Goal: Information Seeking & Learning: Find specific fact

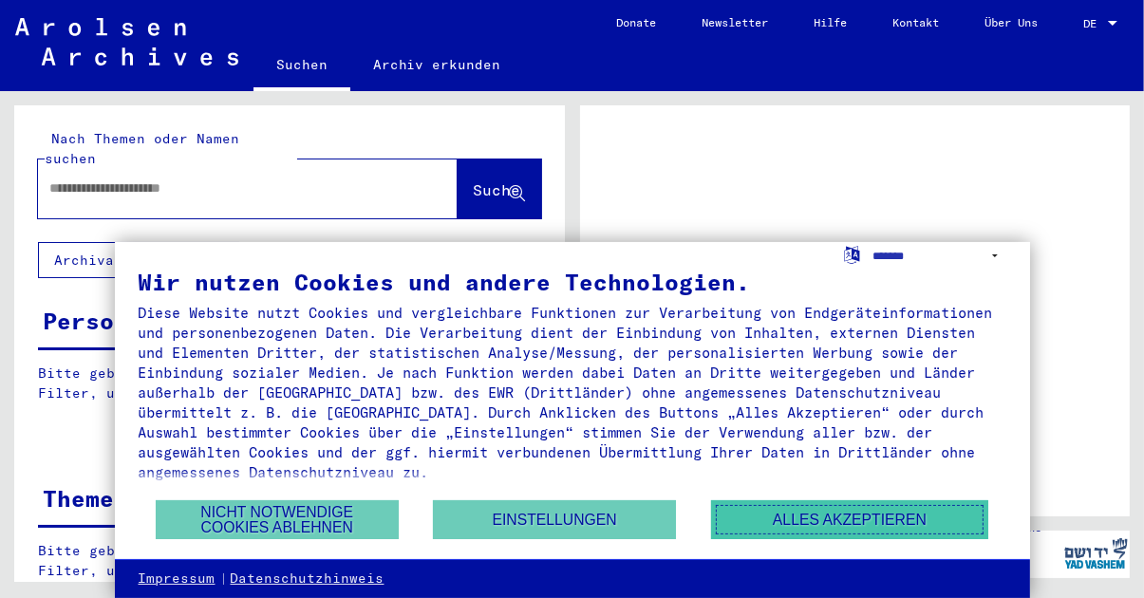
click at [819, 525] on button "Alles akzeptieren" at bounding box center [849, 519] width 277 height 39
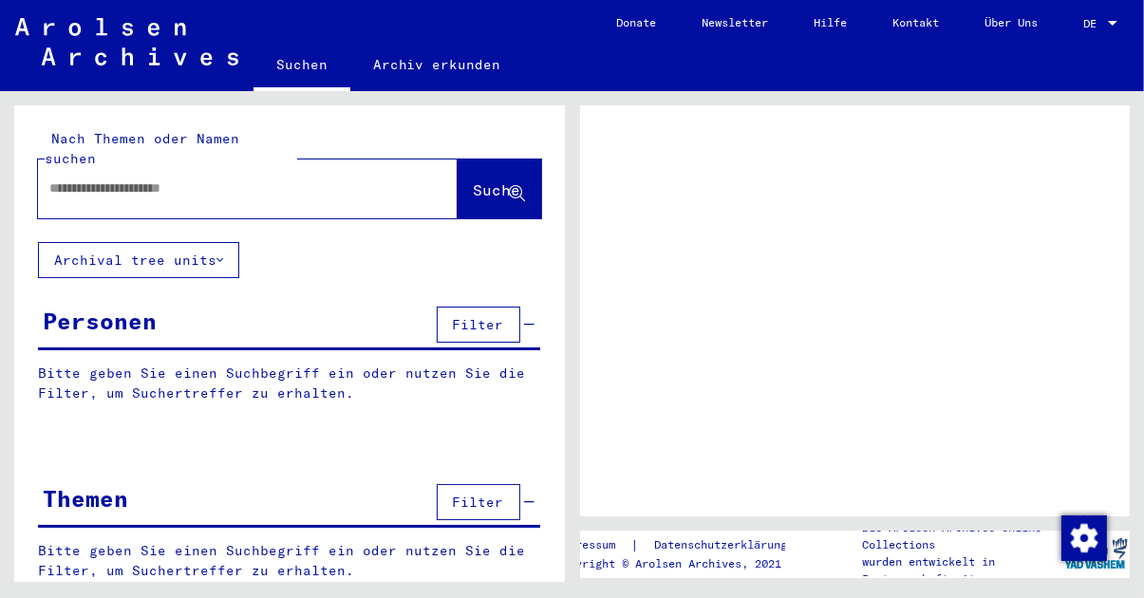
click at [157, 178] on input "text" at bounding box center [230, 188] width 363 height 20
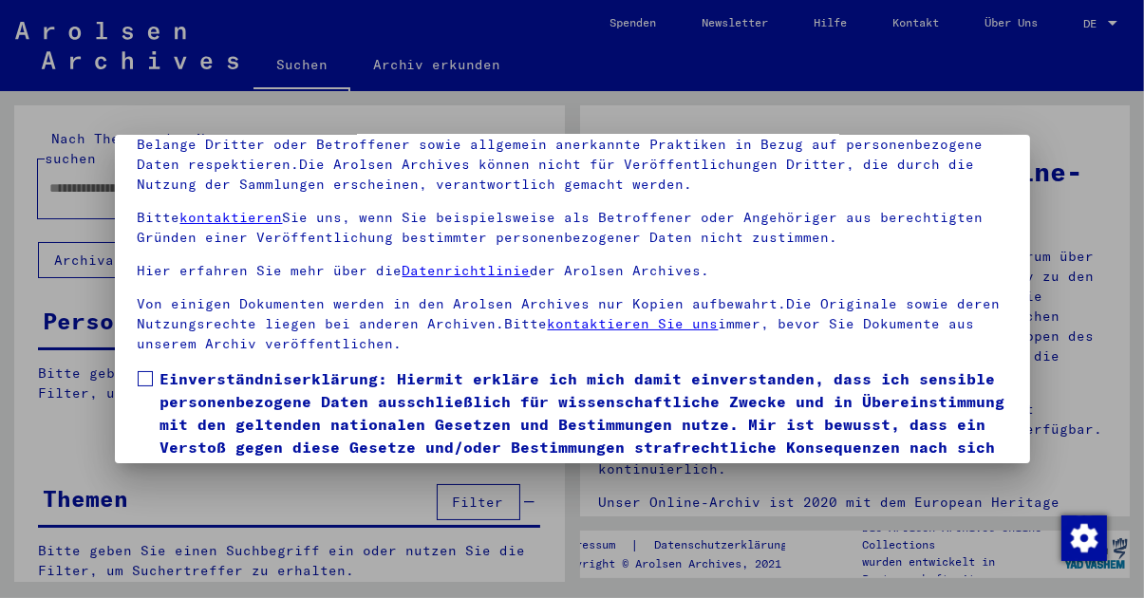
scroll to position [206, 0]
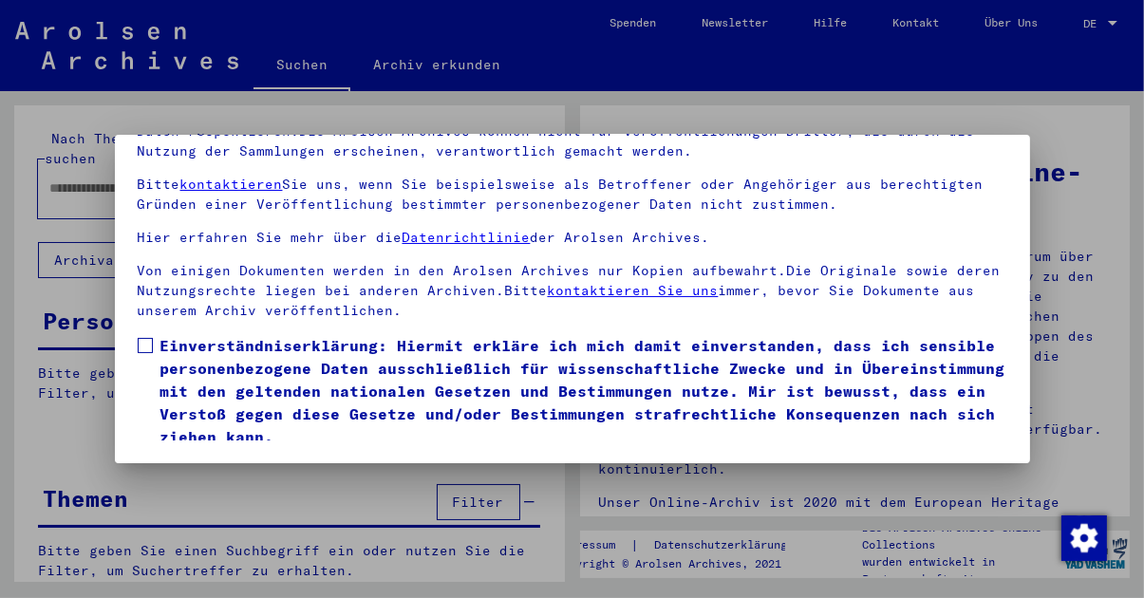
click at [152, 334] on label "Einverständniserklärung: Hiermit erkläre ich mich damit einverstanden, dass ich…" at bounding box center [573, 391] width 870 height 114
click at [216, 458] on button "Ich stimme zu" at bounding box center [209, 476] width 143 height 36
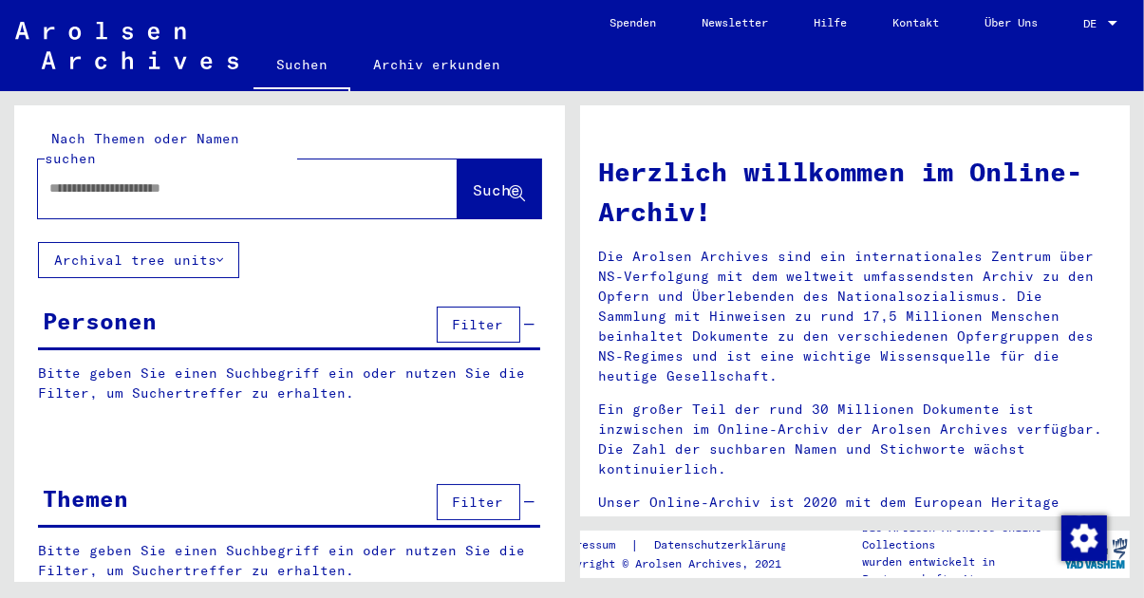
click at [140, 178] on input "text" at bounding box center [224, 188] width 351 height 20
type input "******"
click at [474, 180] on span "Suche" at bounding box center [497, 189] width 47 height 19
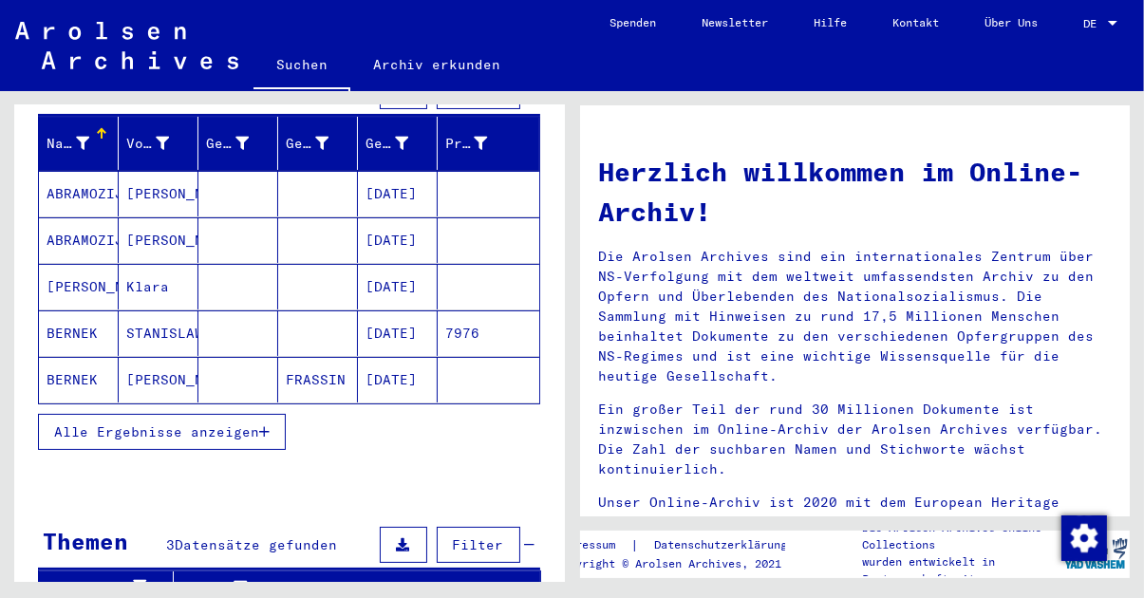
scroll to position [272, 0]
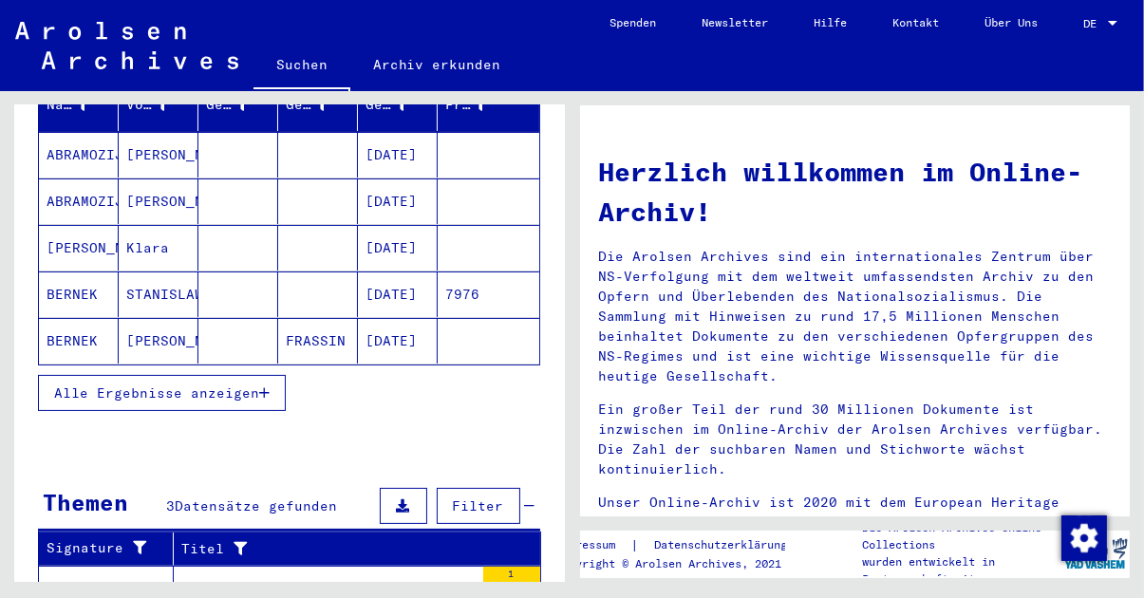
click at [241, 384] on span "Alle Ergebnisse anzeigen" at bounding box center [156, 392] width 205 height 17
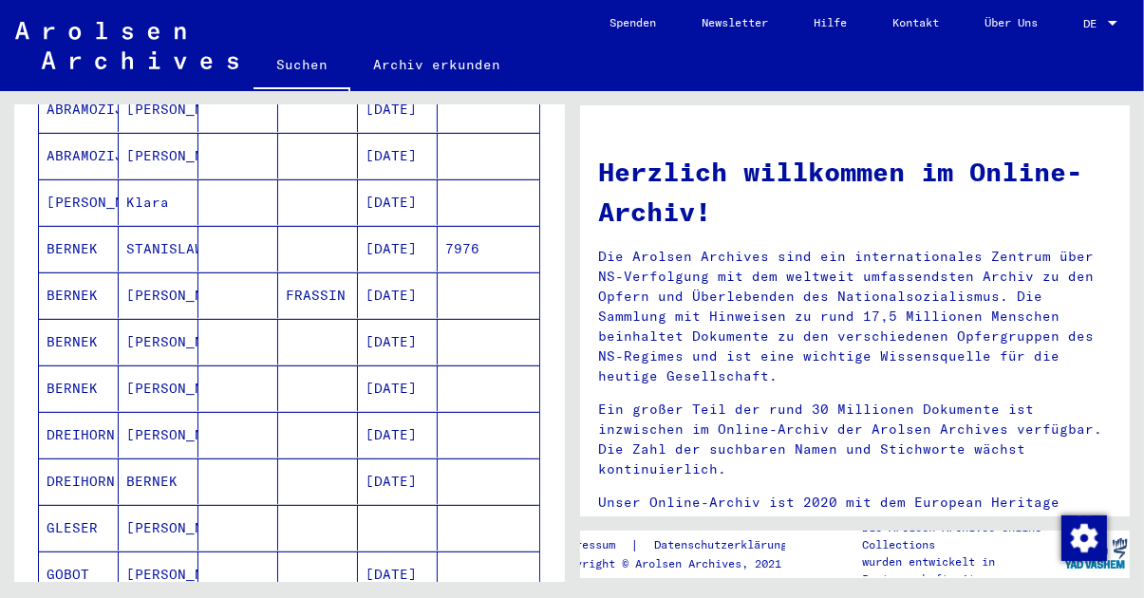
scroll to position [319, 0]
click at [88, 282] on mat-cell "BERNEK" at bounding box center [79, 294] width 80 height 46
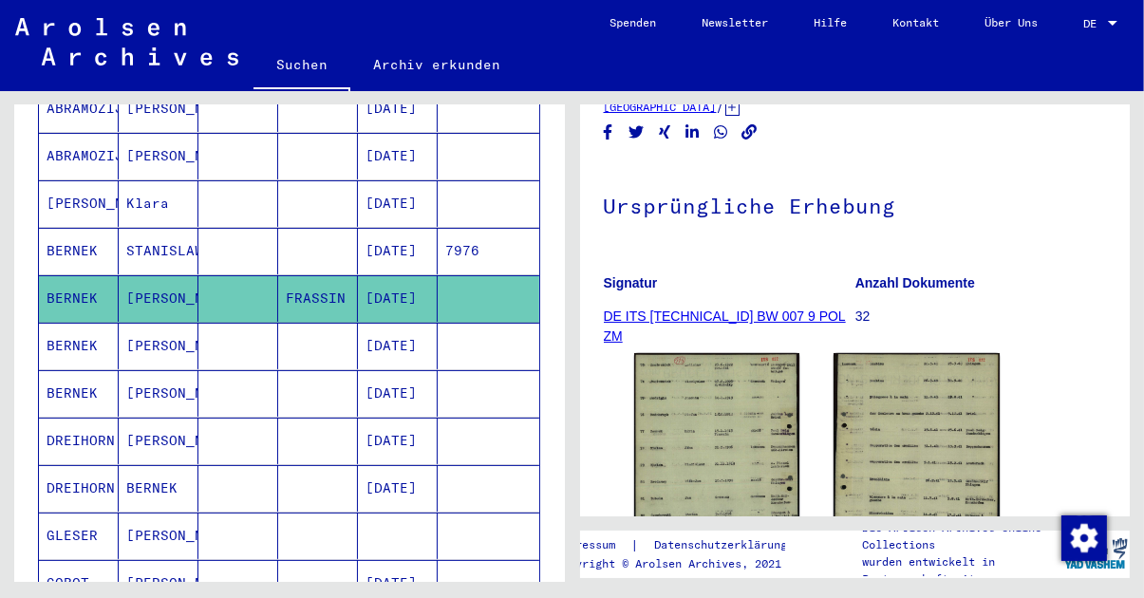
scroll to position [152, 0]
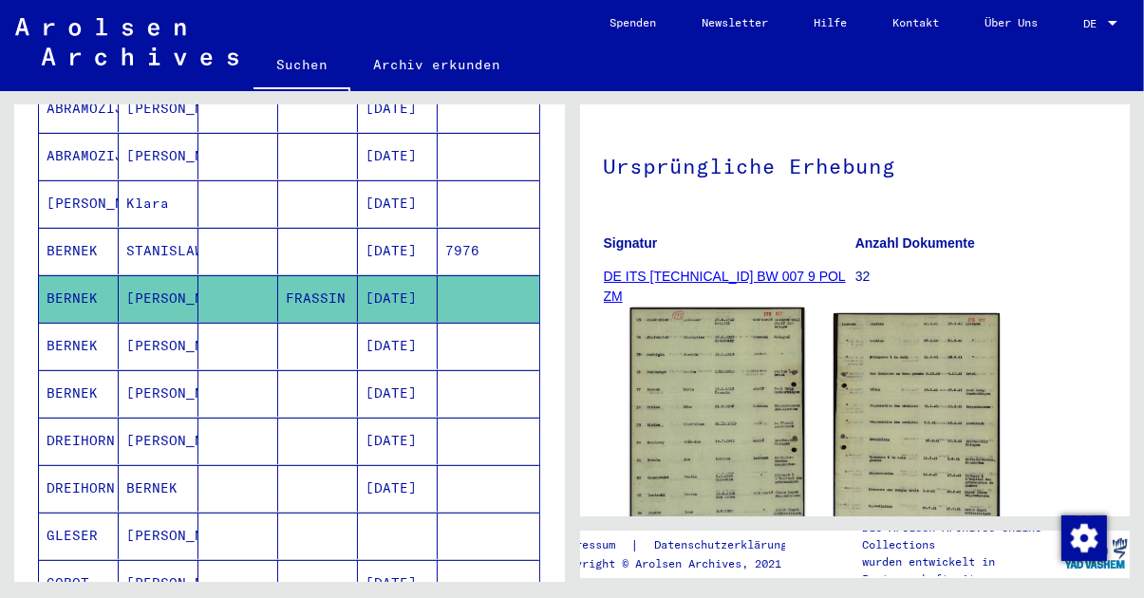
click at [745, 416] on img at bounding box center [716, 421] width 174 height 226
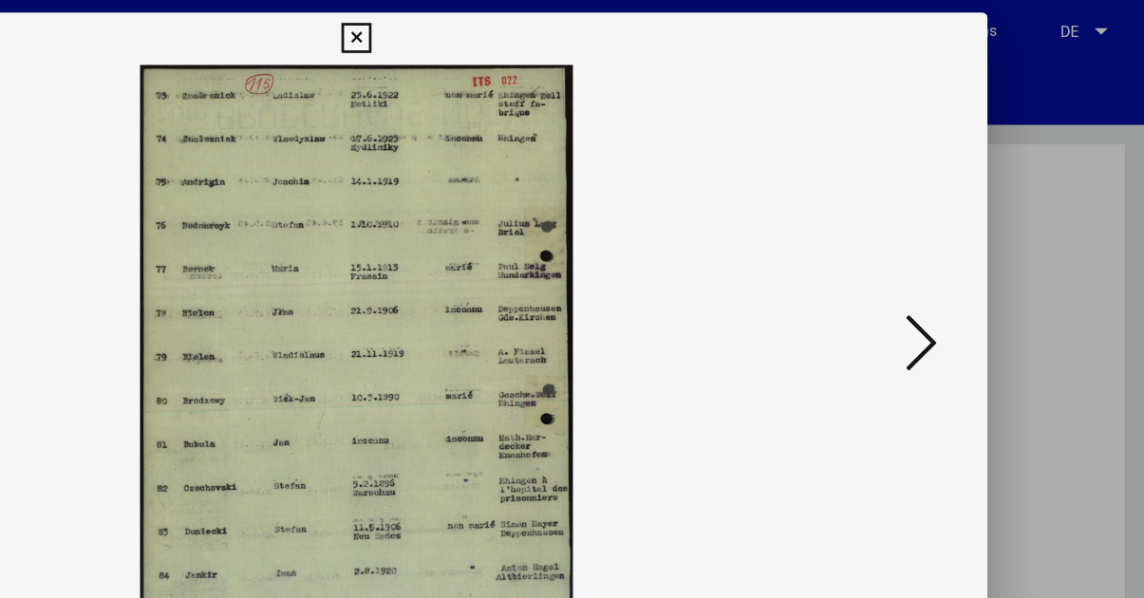
click at [991, 250] on icon at bounding box center [982, 250] width 23 height 46
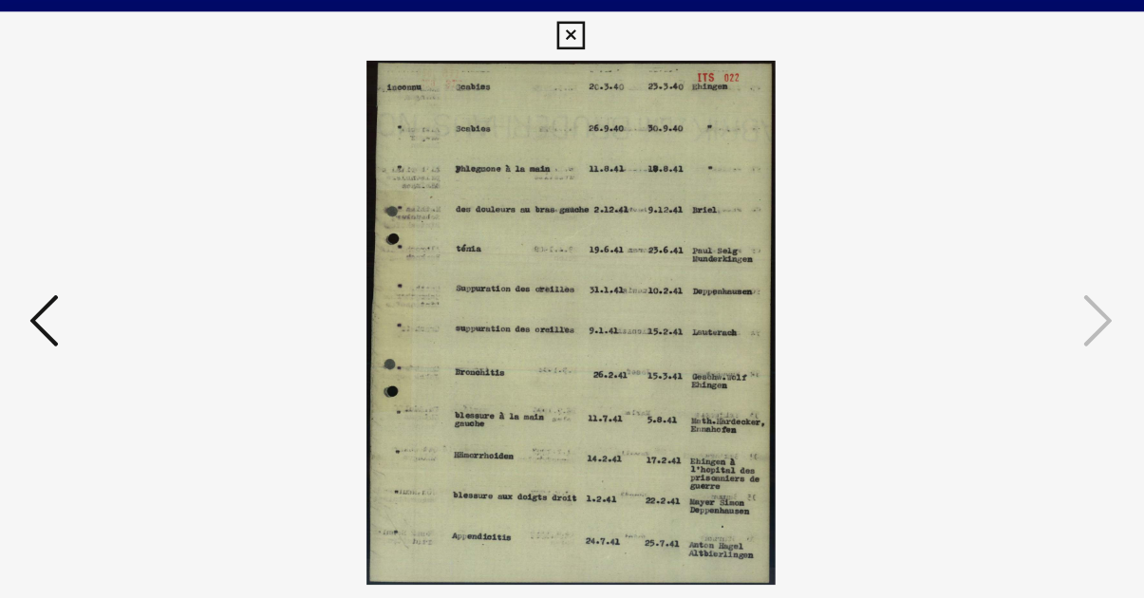
click at [166, 249] on icon at bounding box center [162, 250] width 23 height 46
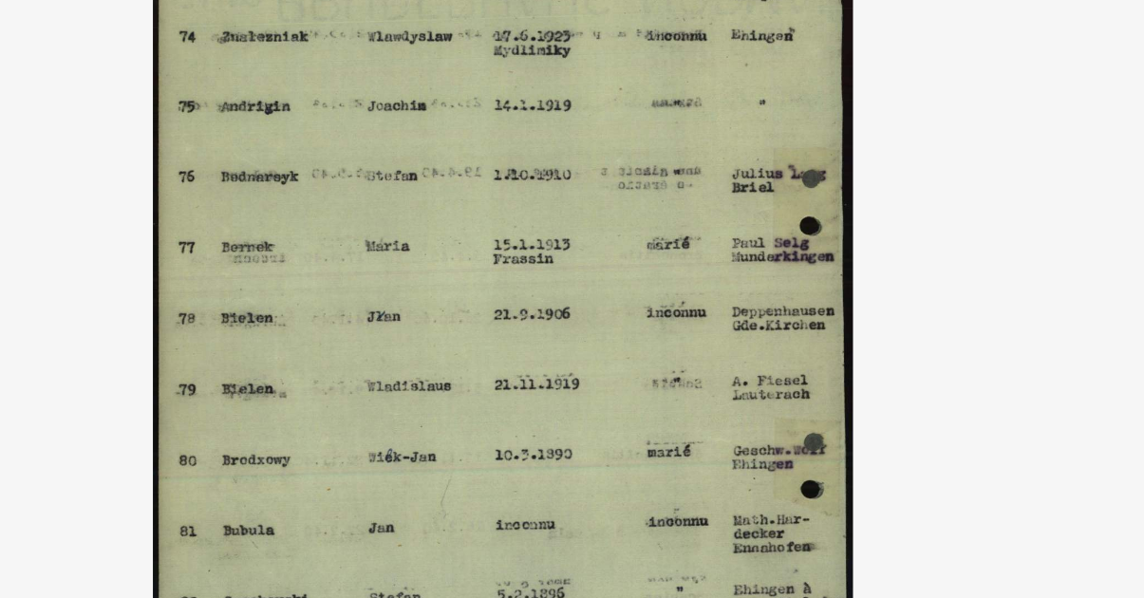
click at [612, 228] on img at bounding box center [572, 251] width 786 height 408
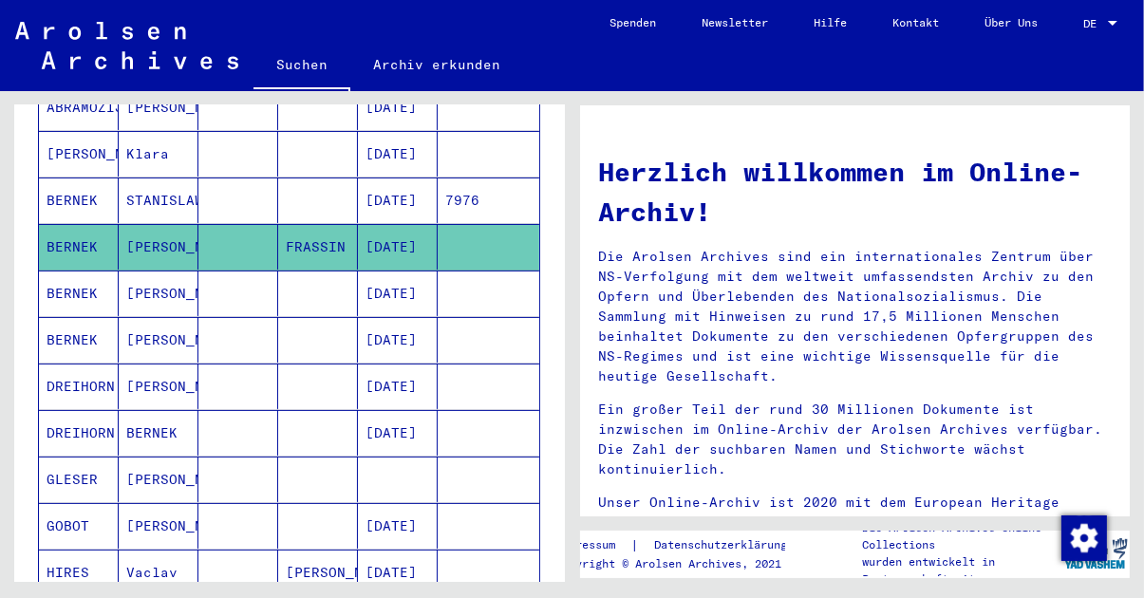
scroll to position [367, 0]
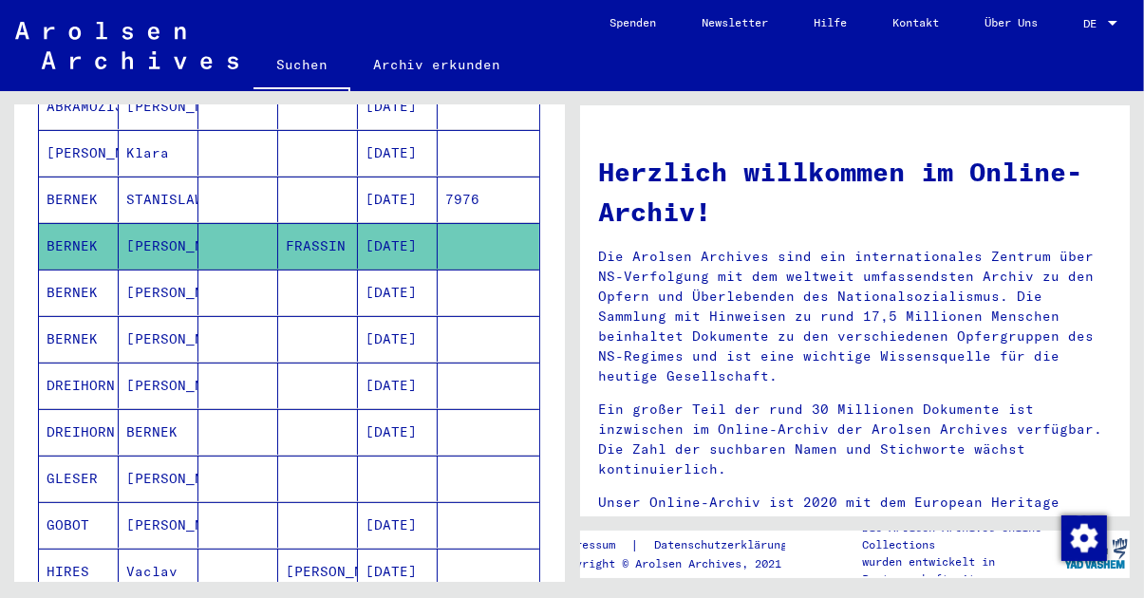
click at [57, 270] on mat-cell "BERNEK" at bounding box center [79, 293] width 80 height 46
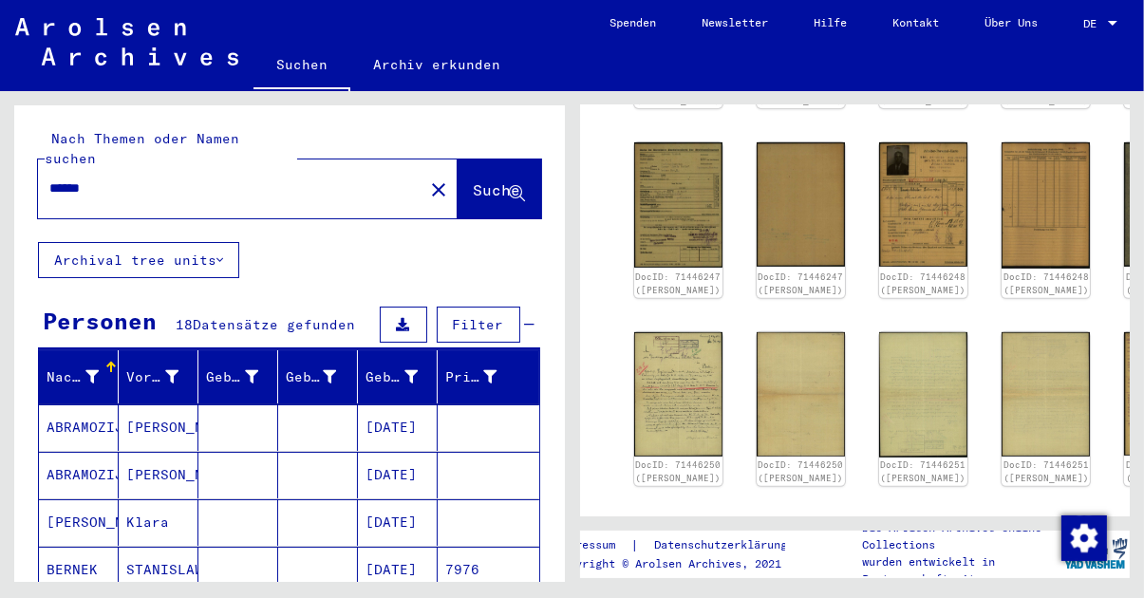
click at [427, 180] on mat-icon "close" at bounding box center [438, 189] width 23 height 23
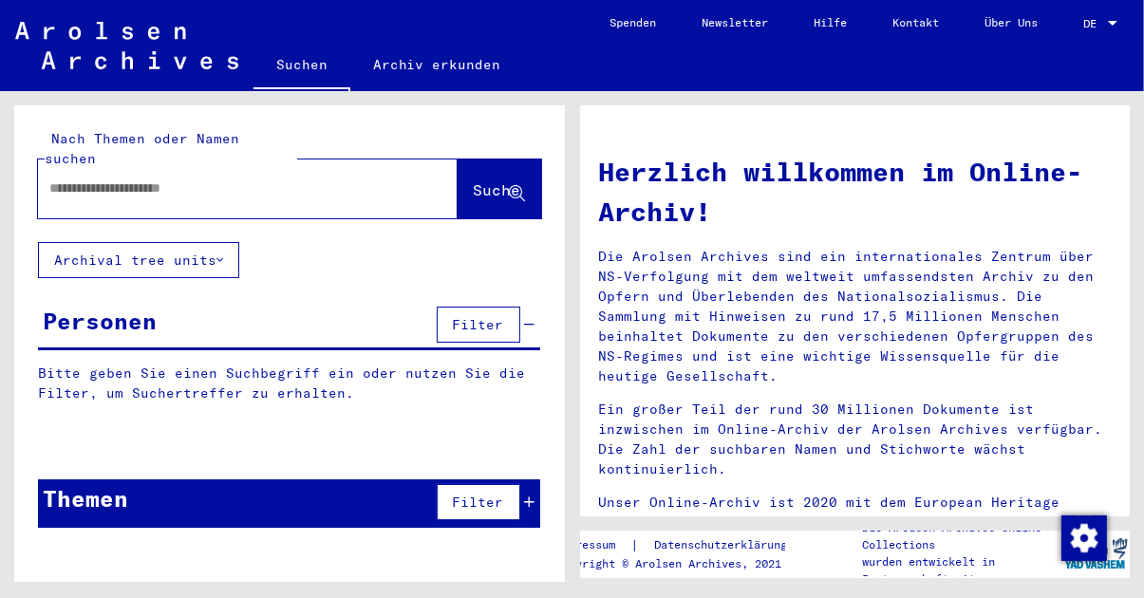
click at [194, 178] on input "text" at bounding box center [224, 188] width 351 height 20
type input "*****"
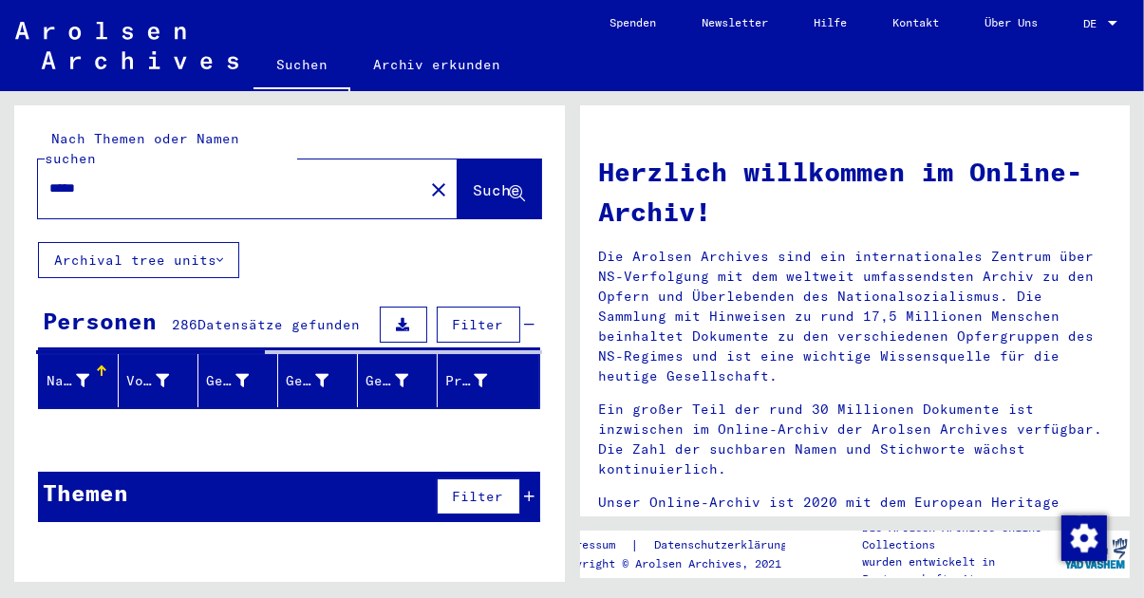
click at [494, 180] on span "Suche" at bounding box center [497, 189] width 47 height 19
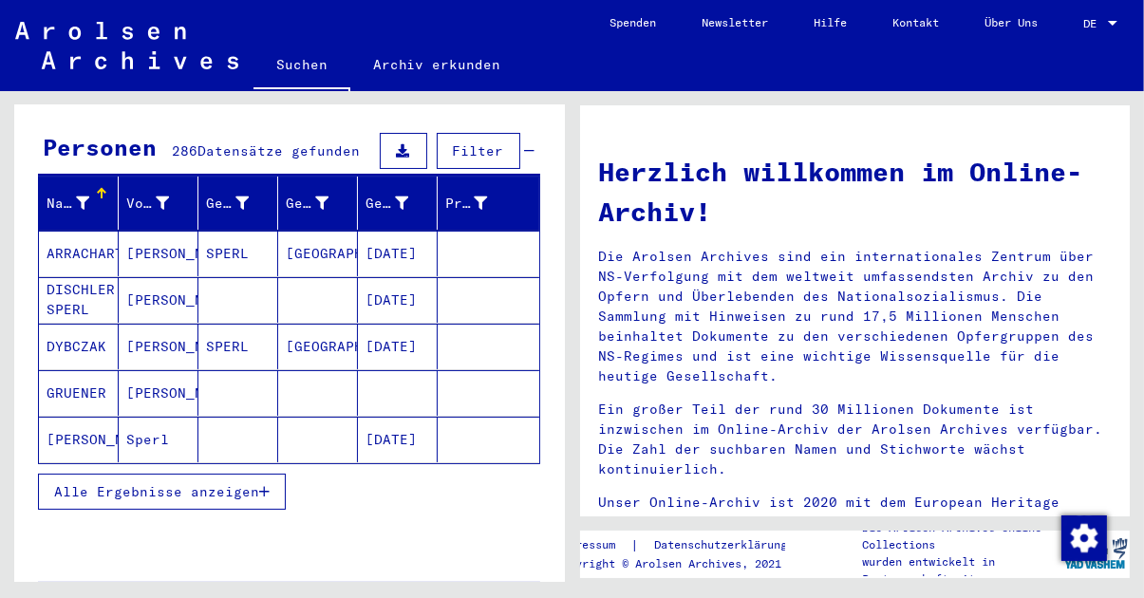
scroll to position [174, 0]
click at [207, 483] on span "Alle Ergebnisse anzeigen" at bounding box center [156, 491] width 205 height 17
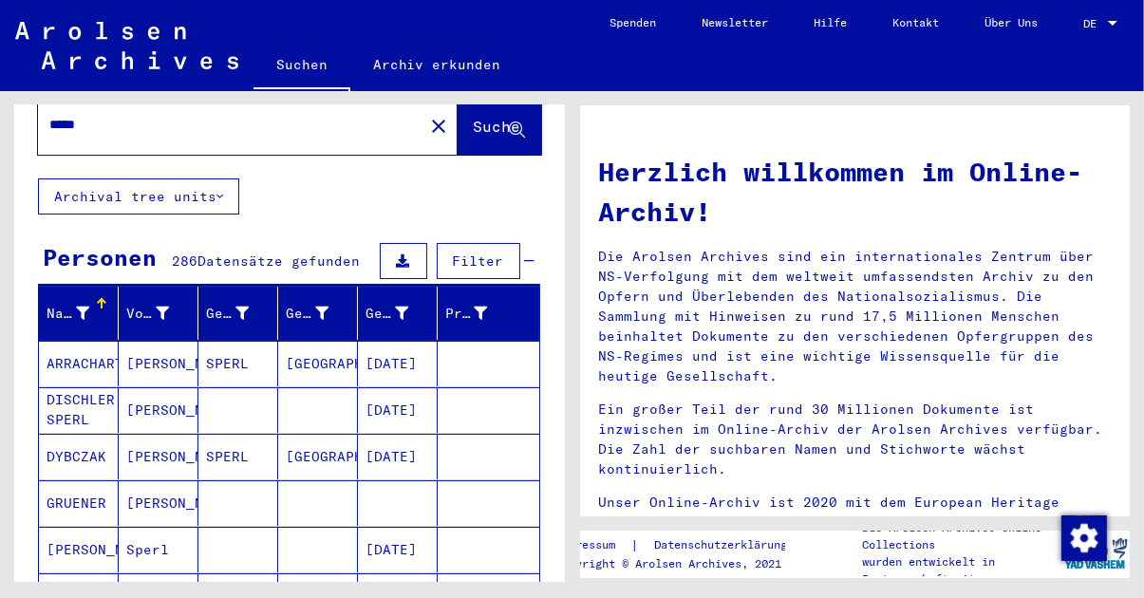
scroll to position [0, 0]
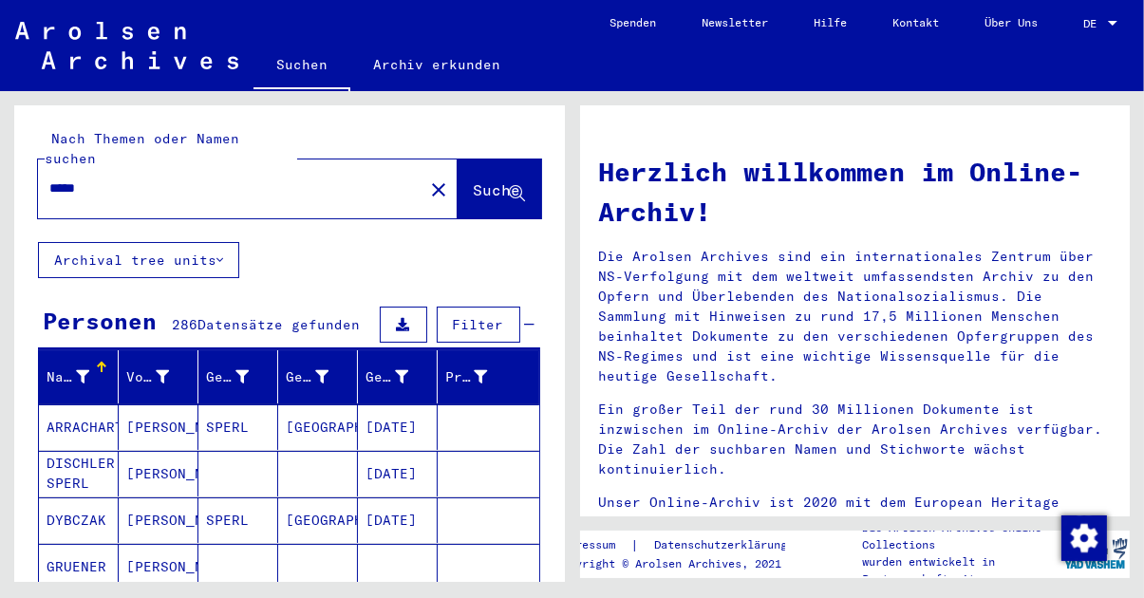
click at [427, 178] on mat-icon "close" at bounding box center [438, 189] width 23 height 23
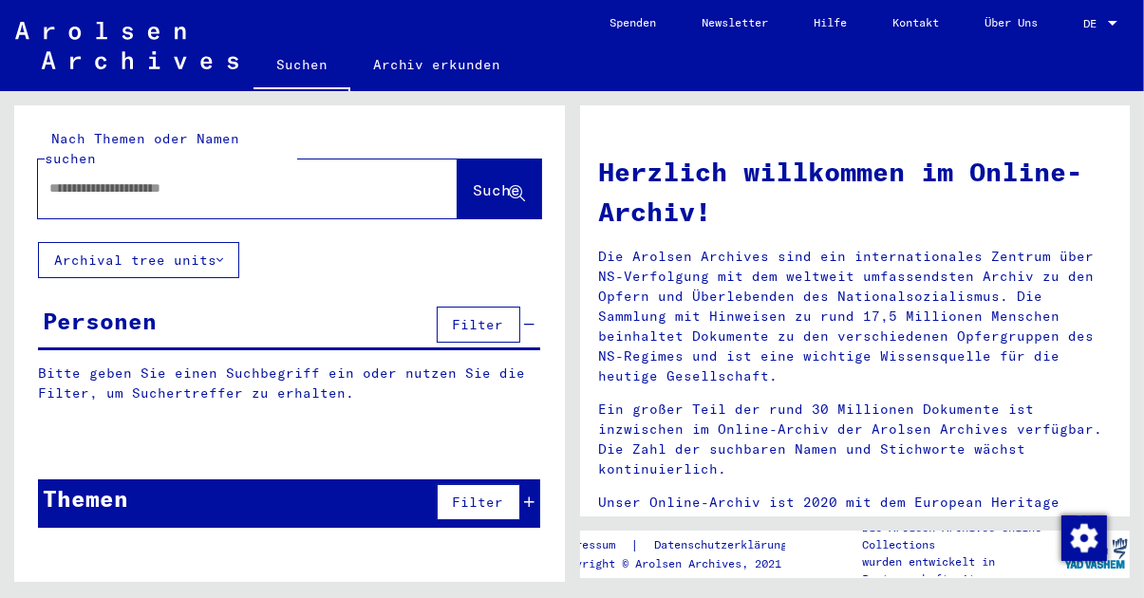
click at [215, 178] on input "text" at bounding box center [224, 188] width 351 height 20
type input "*******"
click at [492, 180] on span "Suche" at bounding box center [497, 189] width 47 height 19
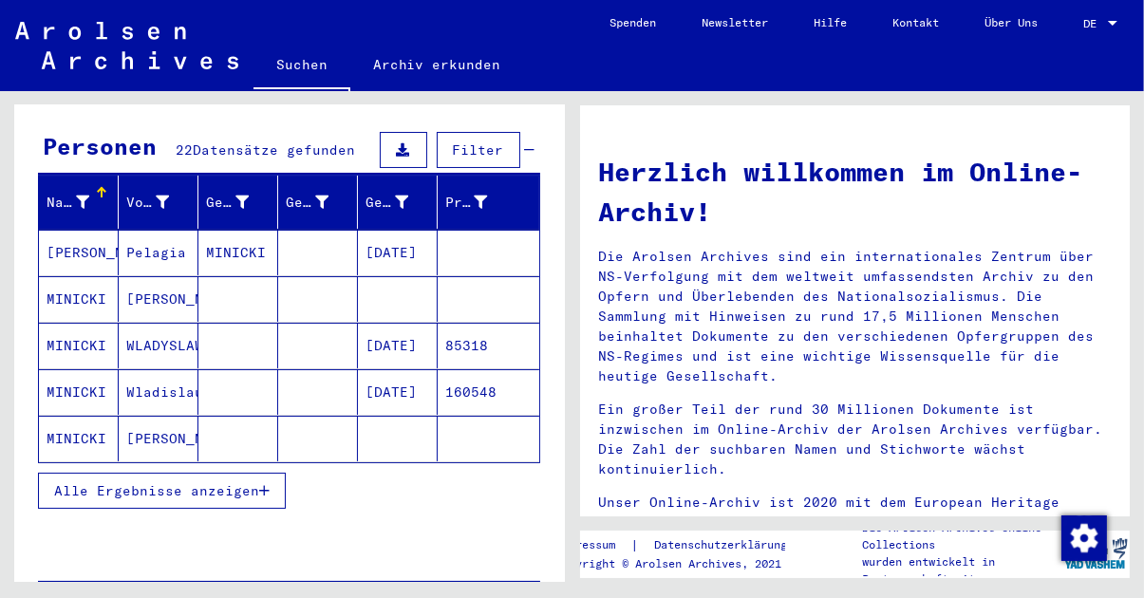
scroll to position [183, 0]
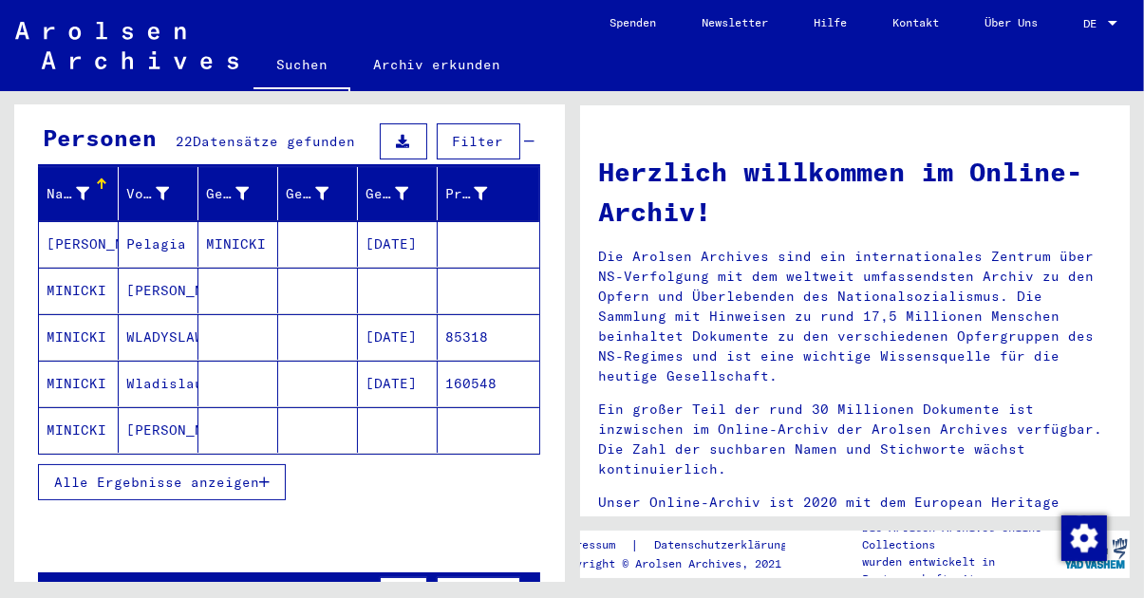
click at [216, 474] on span "Alle Ergebnisse anzeigen" at bounding box center [156, 482] width 205 height 17
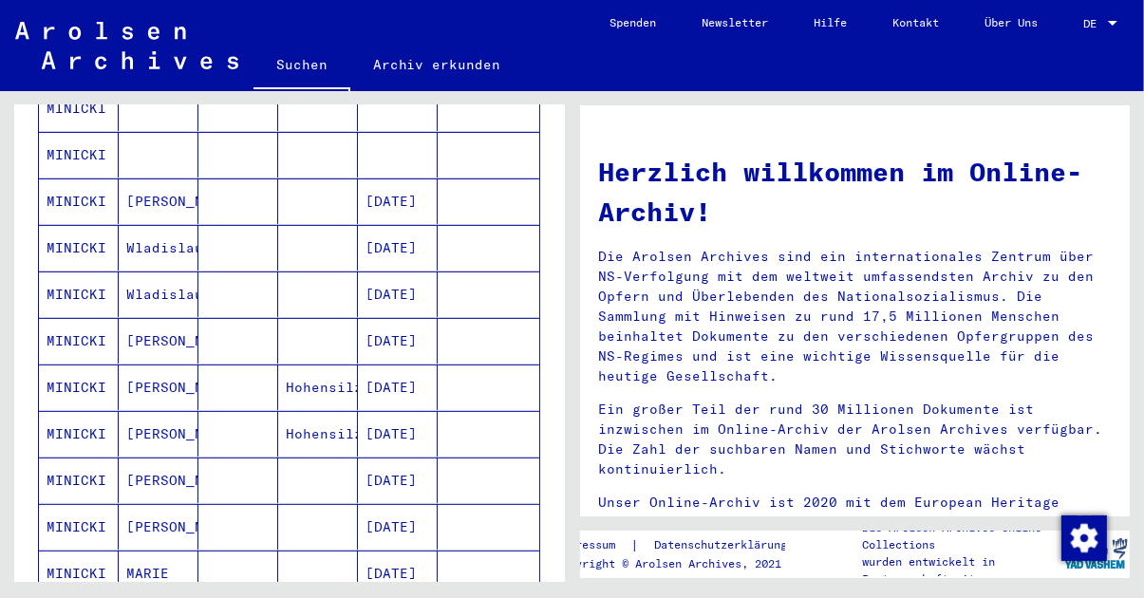
scroll to position [610, 0]
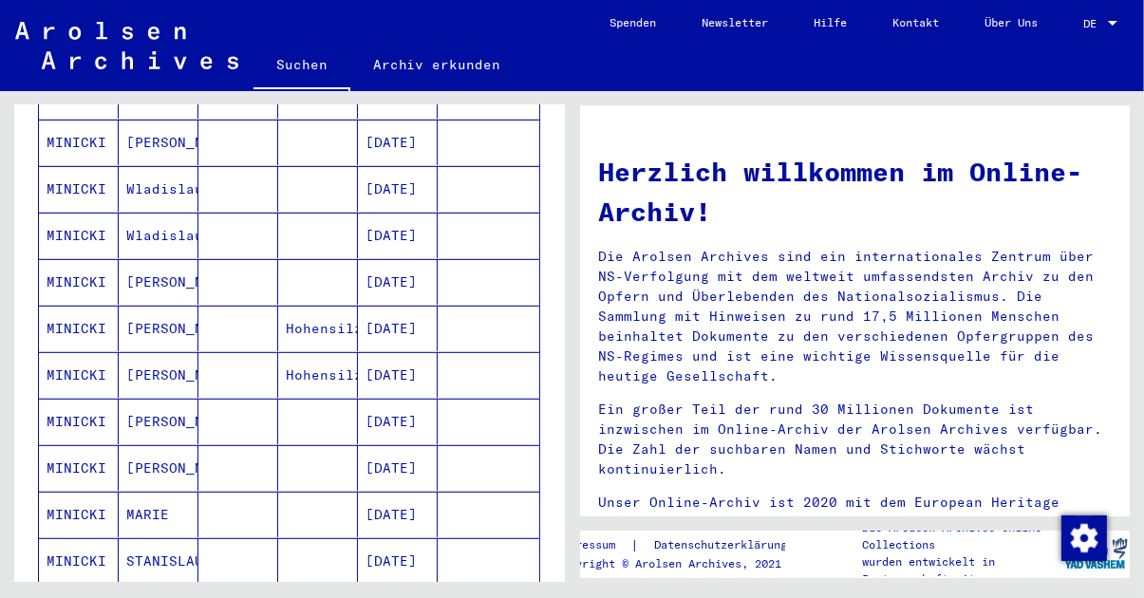
click at [96, 317] on mat-cell "MINICKI" at bounding box center [79, 329] width 80 height 46
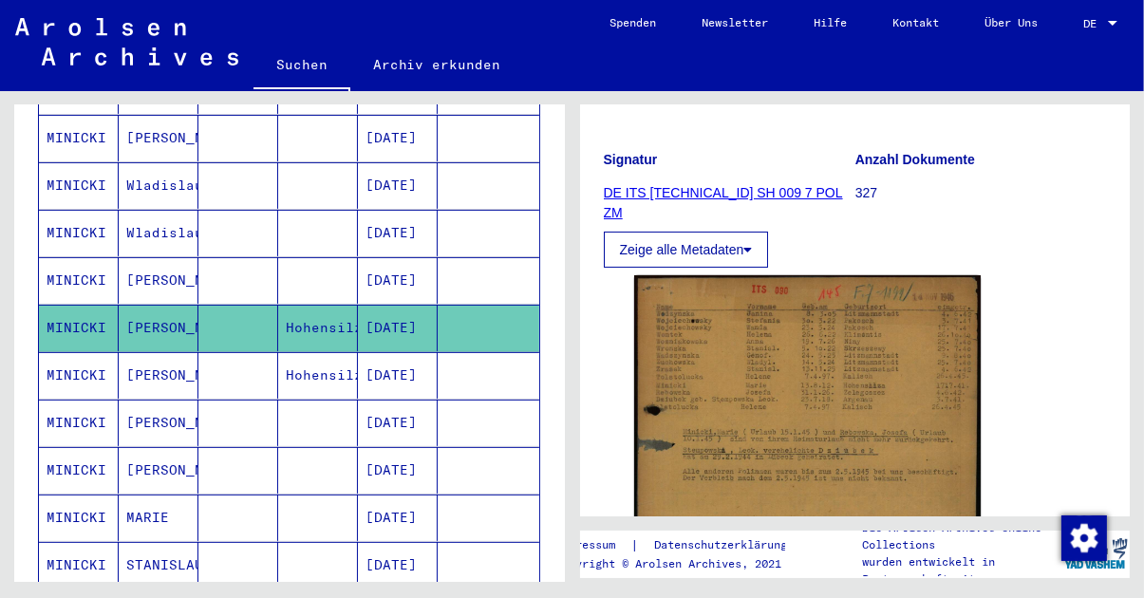
scroll to position [638, 0]
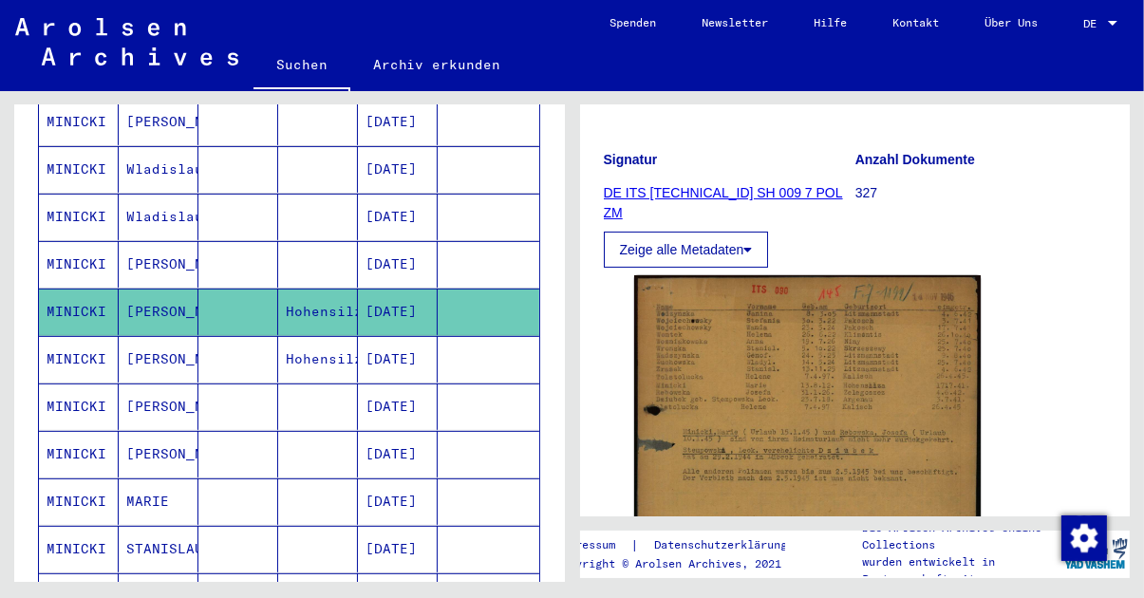
click at [230, 343] on mat-cell at bounding box center [238, 359] width 80 height 47
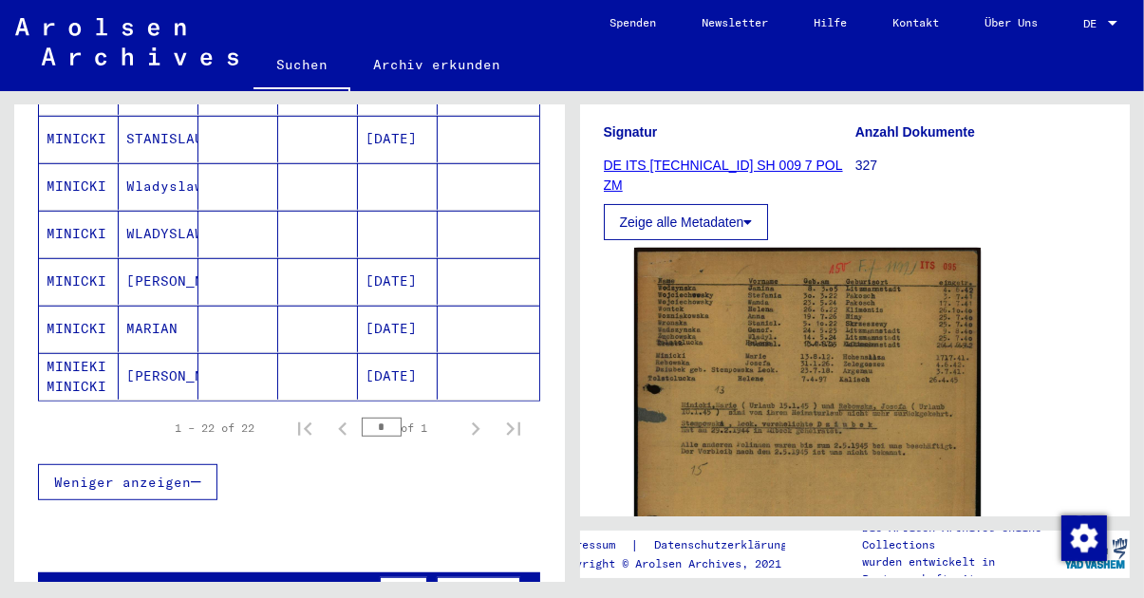
scroll to position [1051, 0]
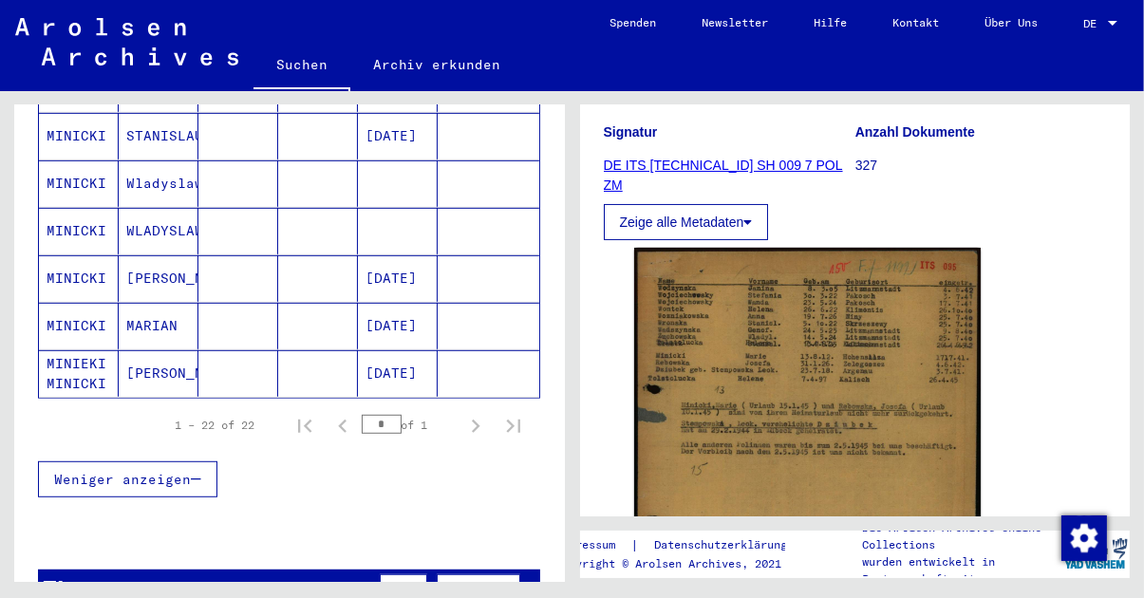
click at [409, 309] on mat-cell "[DATE]" at bounding box center [398, 326] width 80 height 47
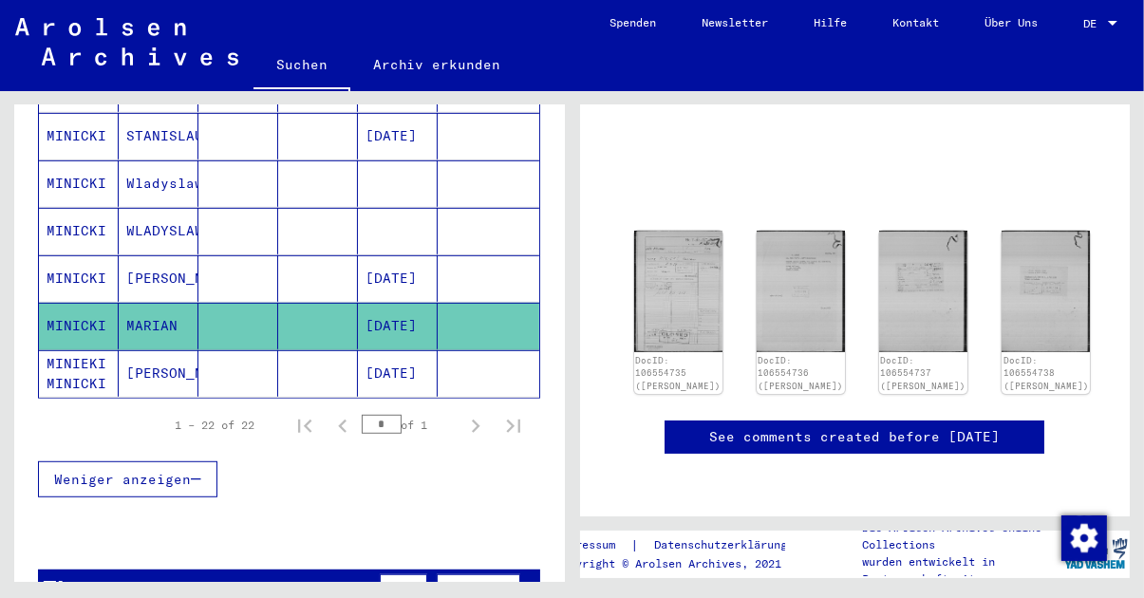
click at [414, 364] on mat-cell "[DATE]" at bounding box center [398, 373] width 80 height 47
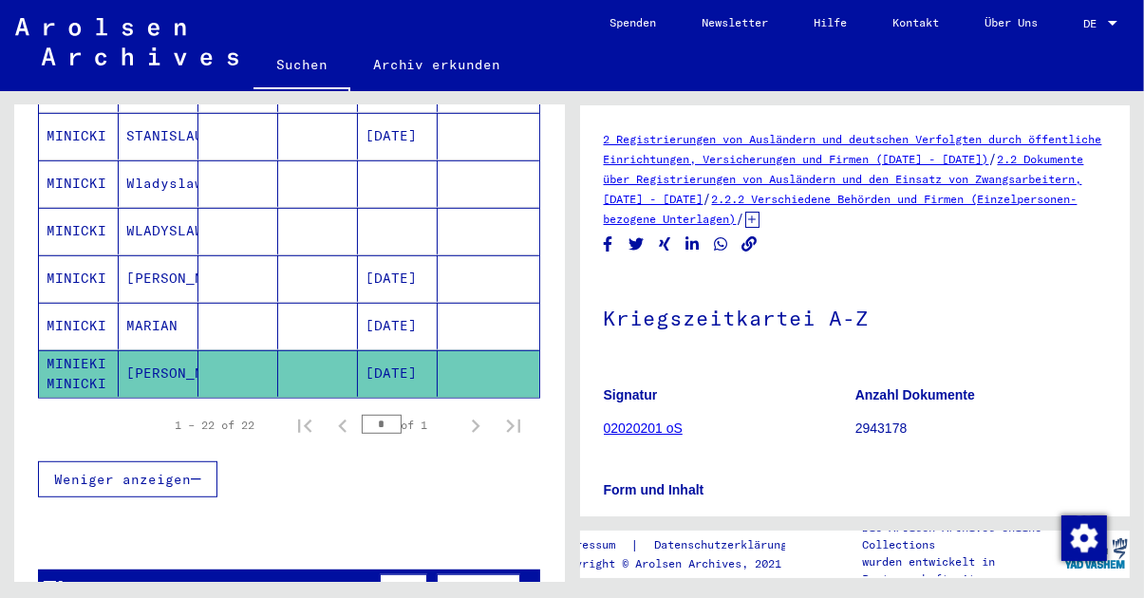
click at [671, 432] on link "02020201 oS" at bounding box center [643, 428] width 79 height 15
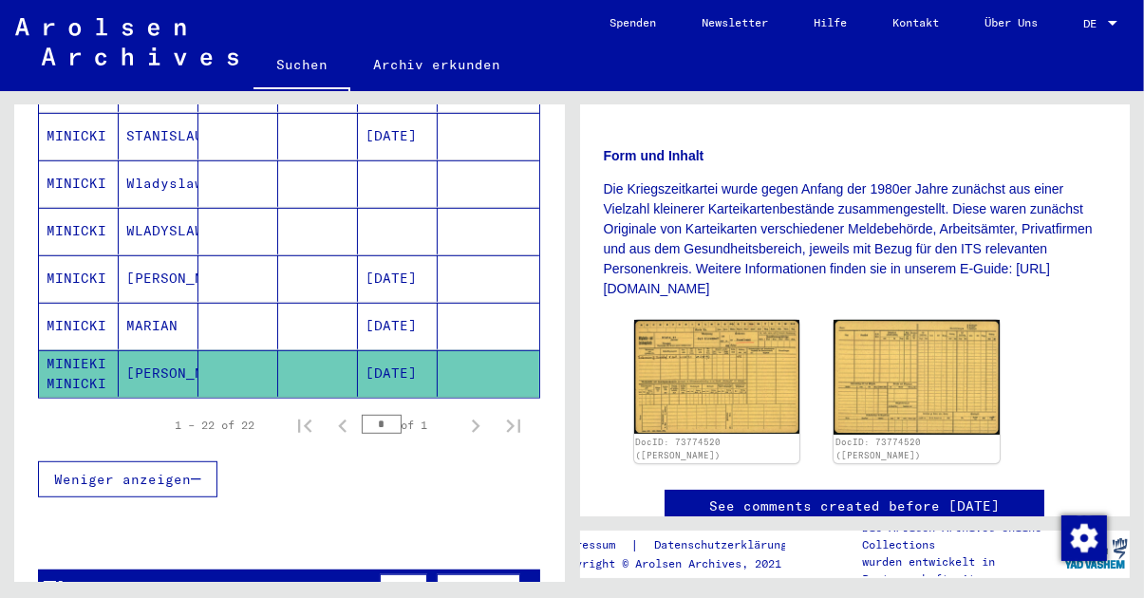
scroll to position [386, 0]
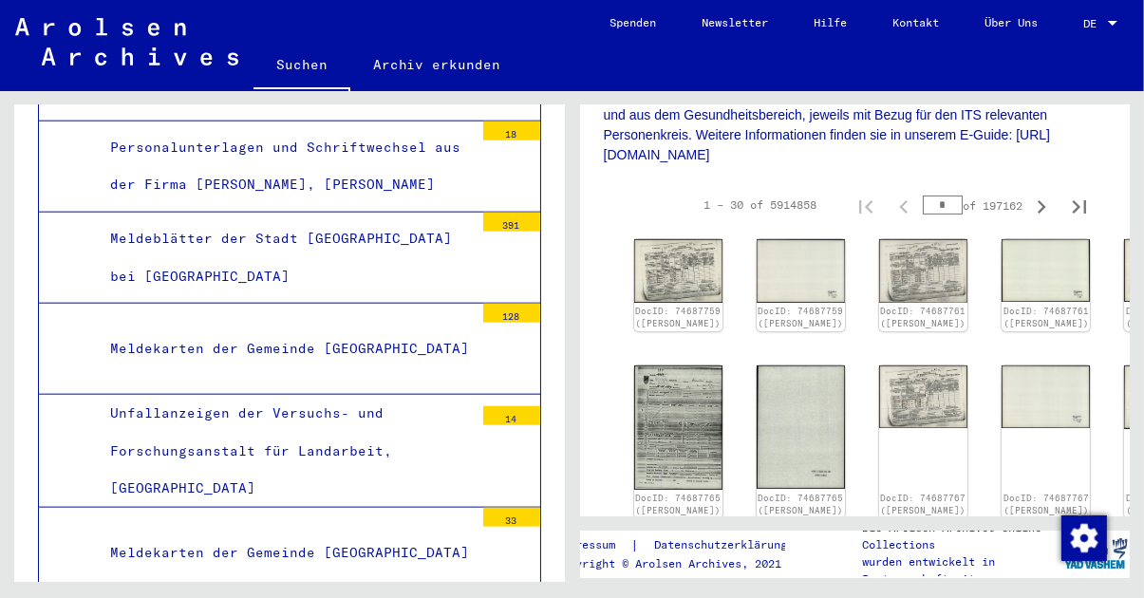
scroll to position [472, 0]
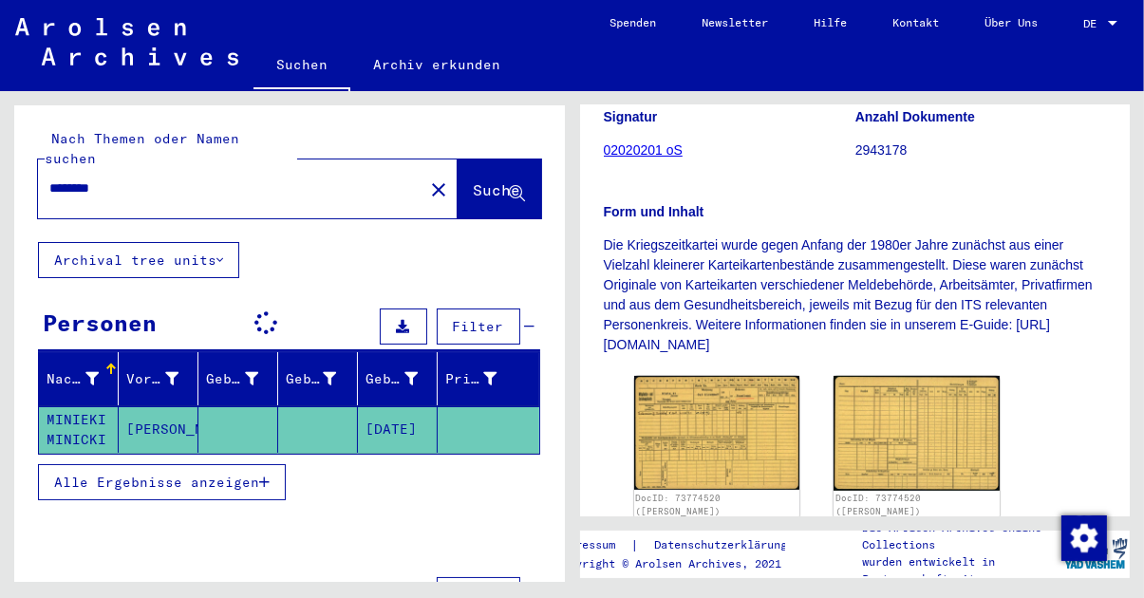
scroll to position [278, 0]
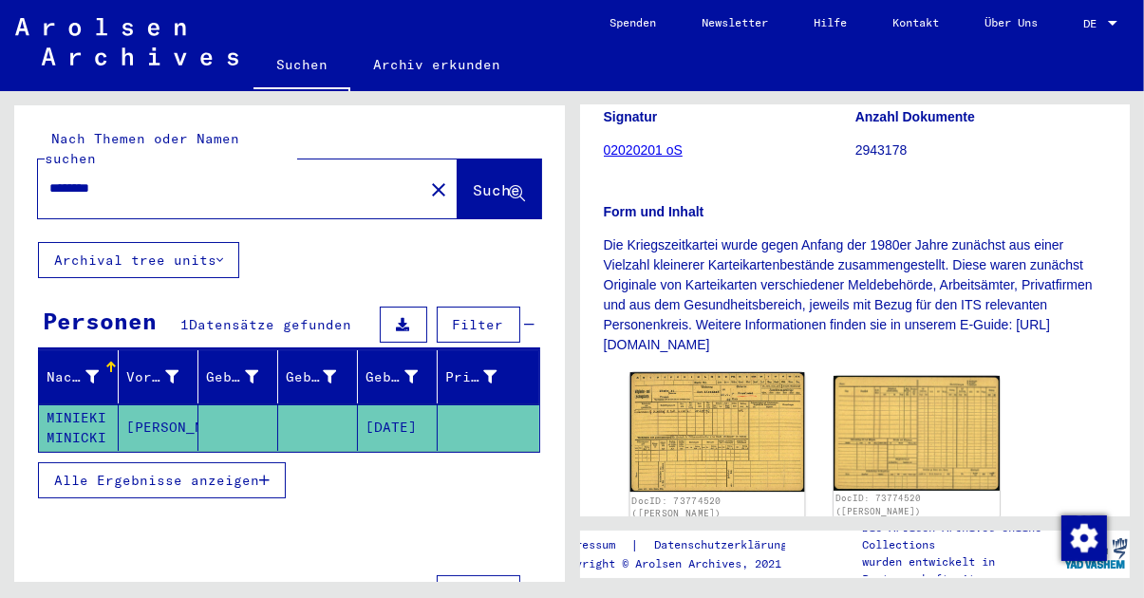
click at [735, 430] on img at bounding box center [716, 432] width 174 height 120
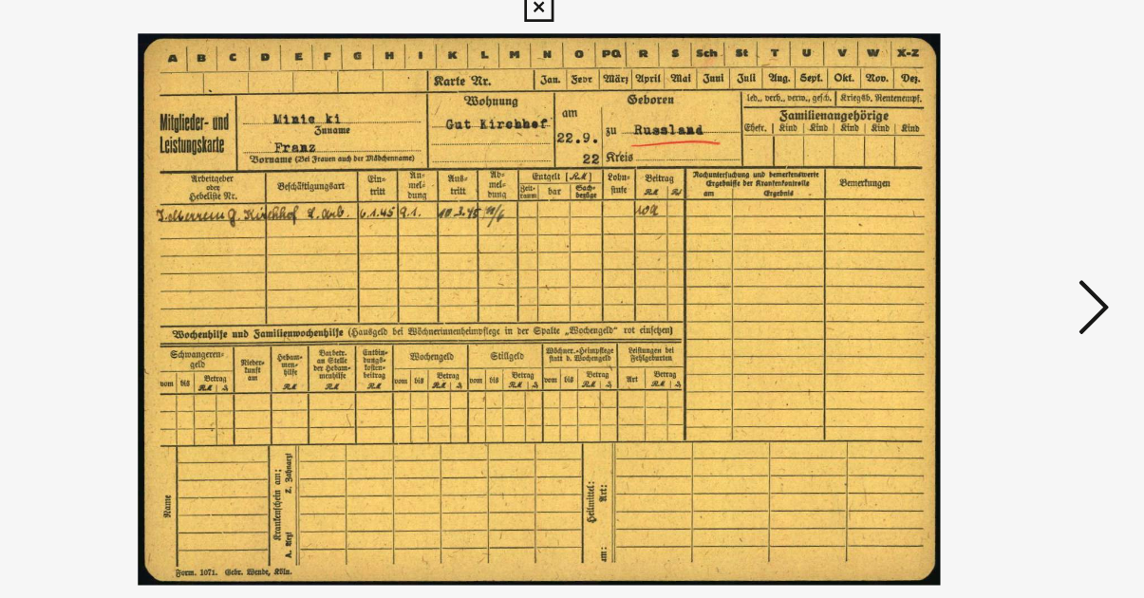
click at [985, 252] on icon at bounding box center [982, 250] width 23 height 46
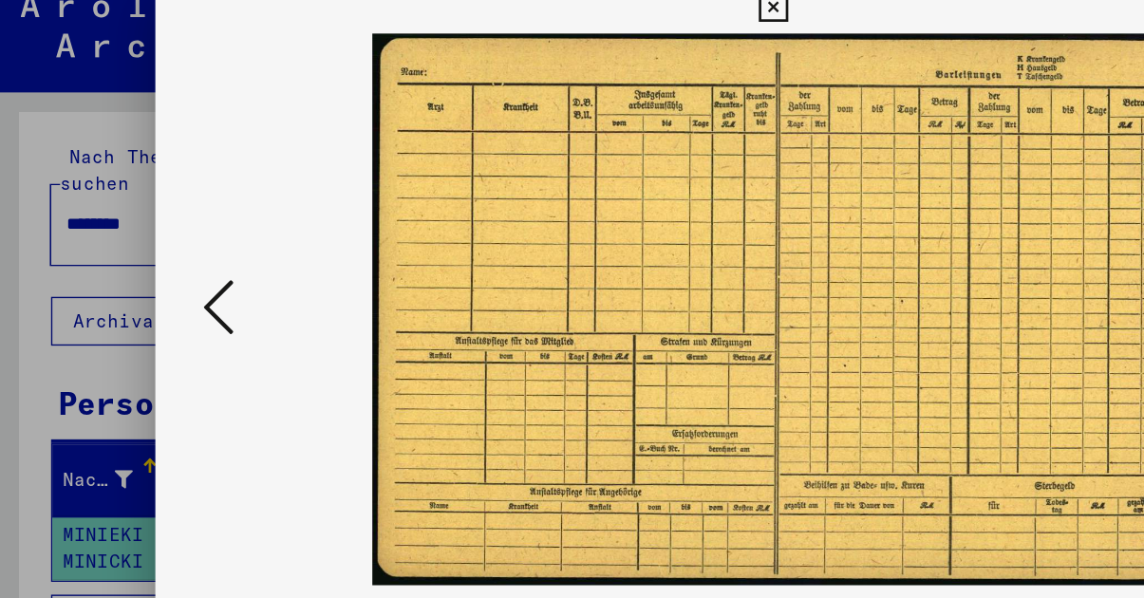
click at [153, 263] on icon at bounding box center [162, 250] width 23 height 46
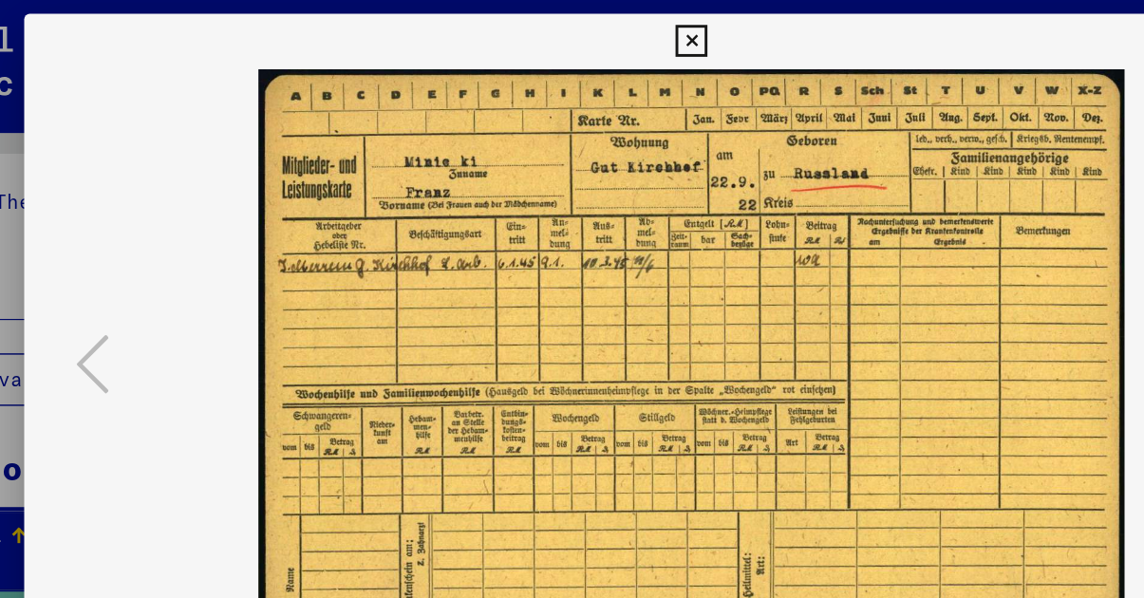
click at [570, 28] on icon at bounding box center [572, 28] width 22 height 23
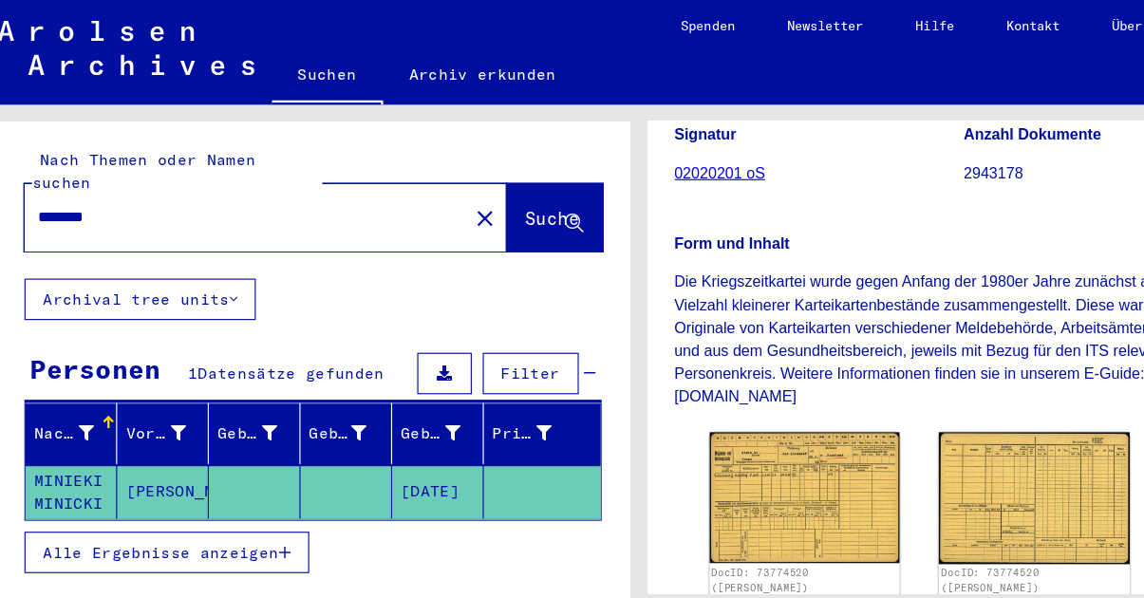
scroll to position [63, 0]
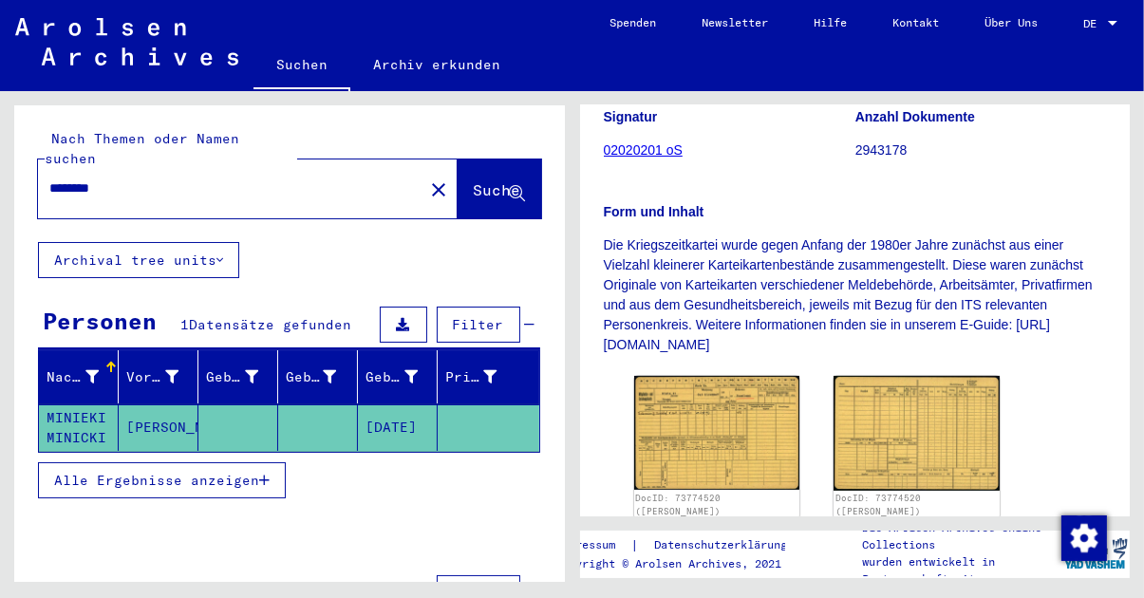
click at [263, 474] on icon "button" at bounding box center [264, 480] width 10 height 13
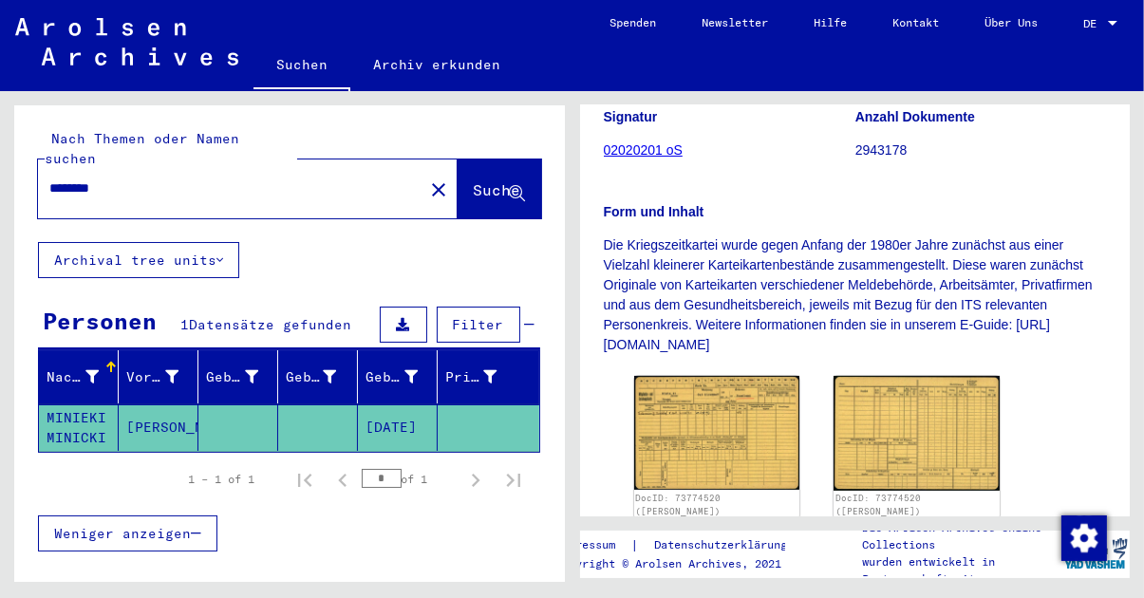
scroll to position [0, 0]
type input "*******"
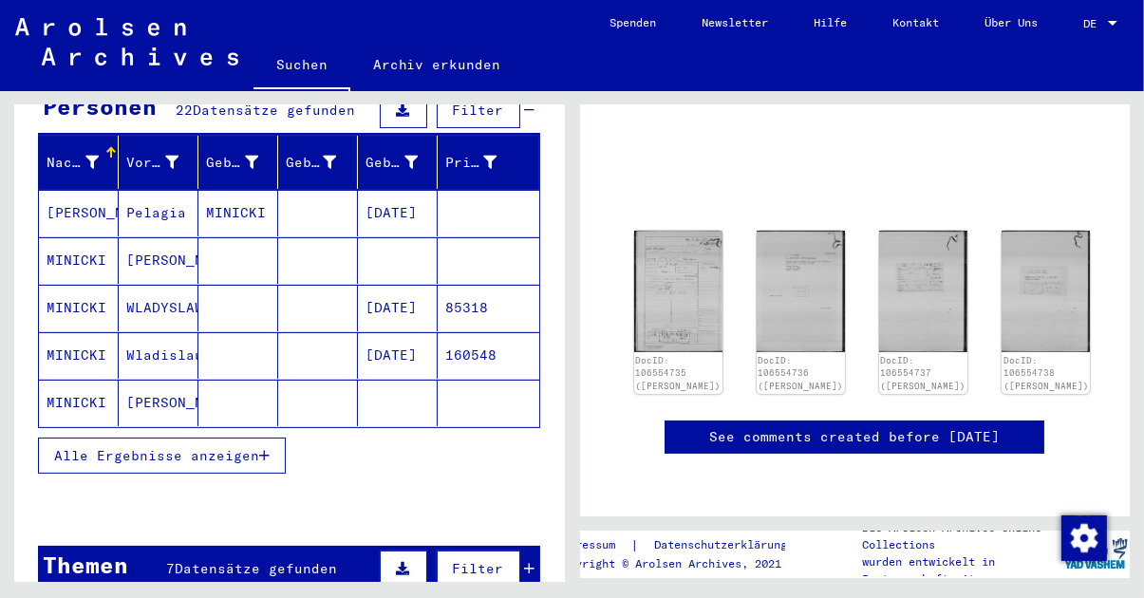
scroll to position [275, 0]
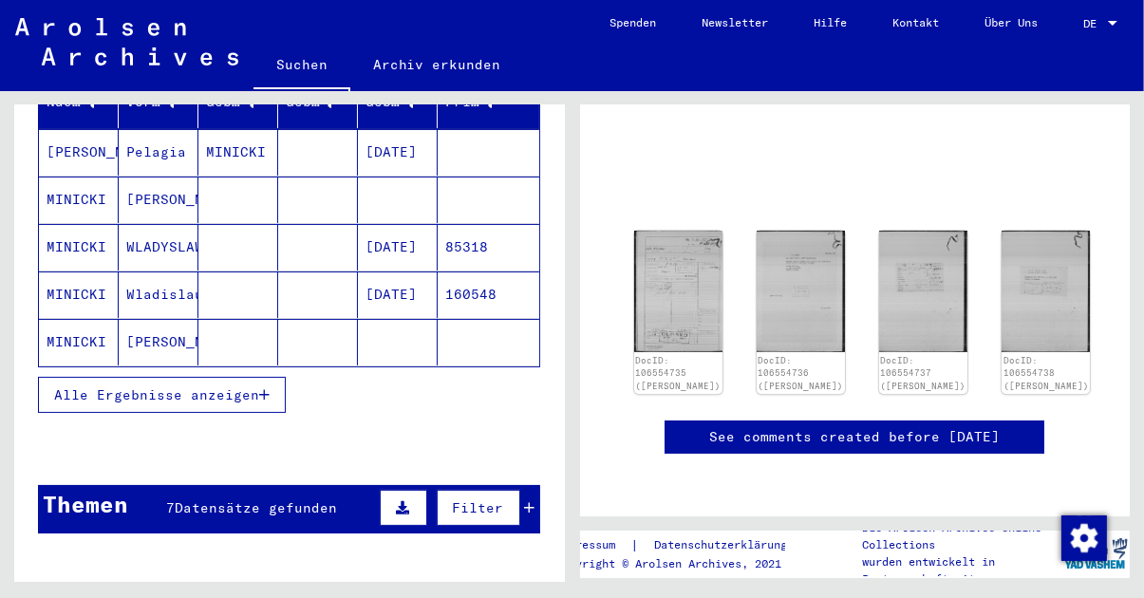
click at [233, 383] on button "Alle Ergebnisse anzeigen" at bounding box center [162, 395] width 248 height 36
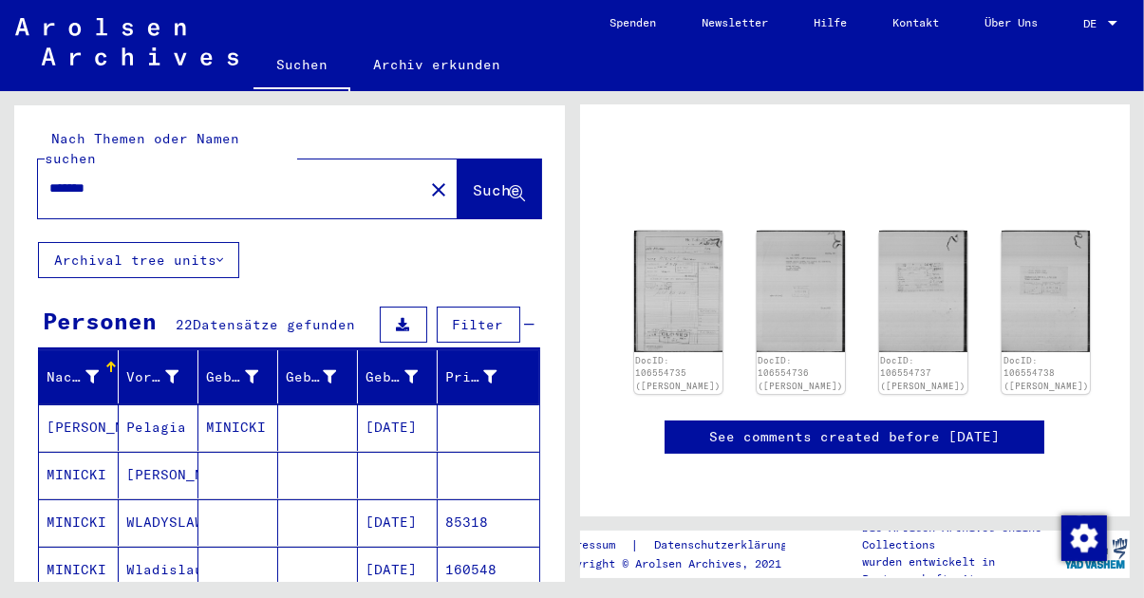
scroll to position [0, 0]
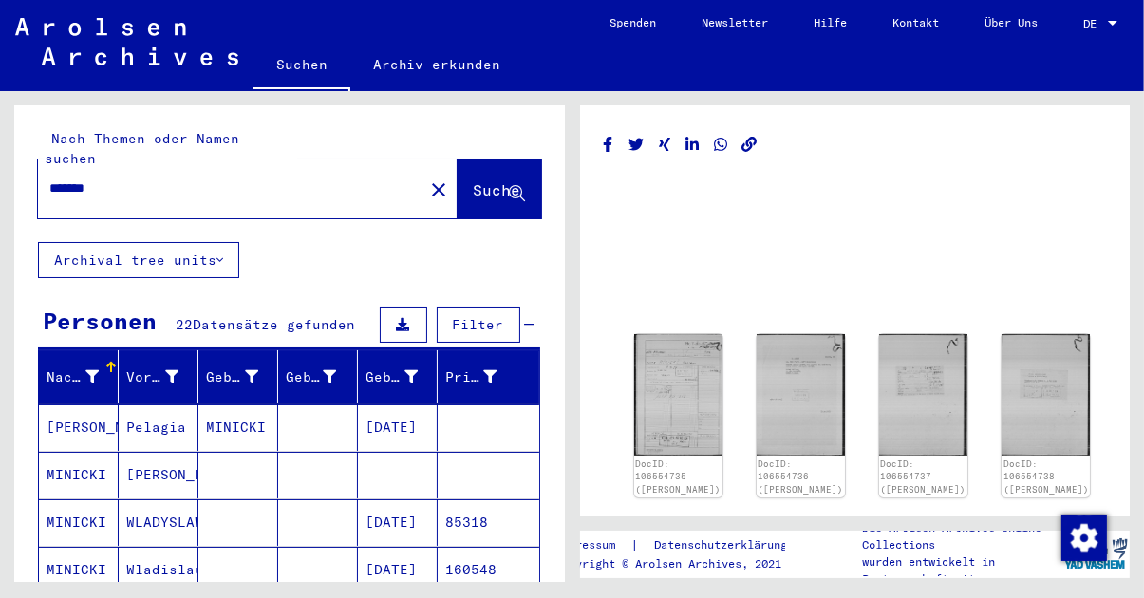
click at [114, 43] on img at bounding box center [126, 41] width 223 height 47
